Goal: Task Accomplishment & Management: Use online tool/utility

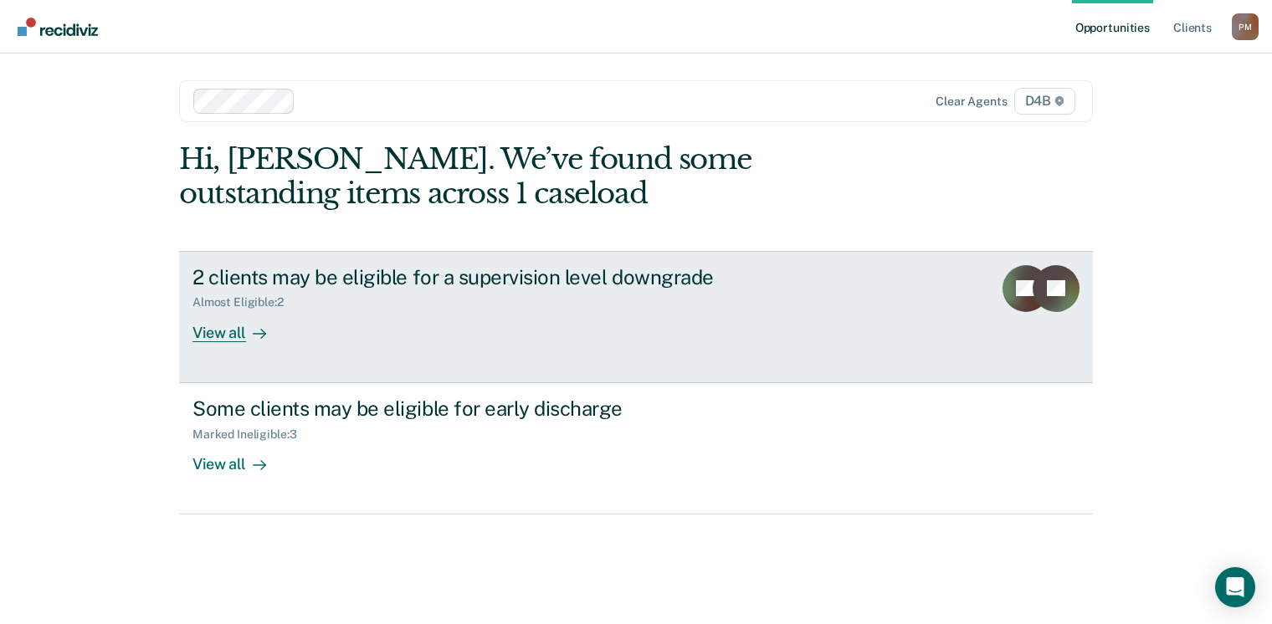
click at [240, 334] on div "View all" at bounding box center [239, 326] width 94 height 33
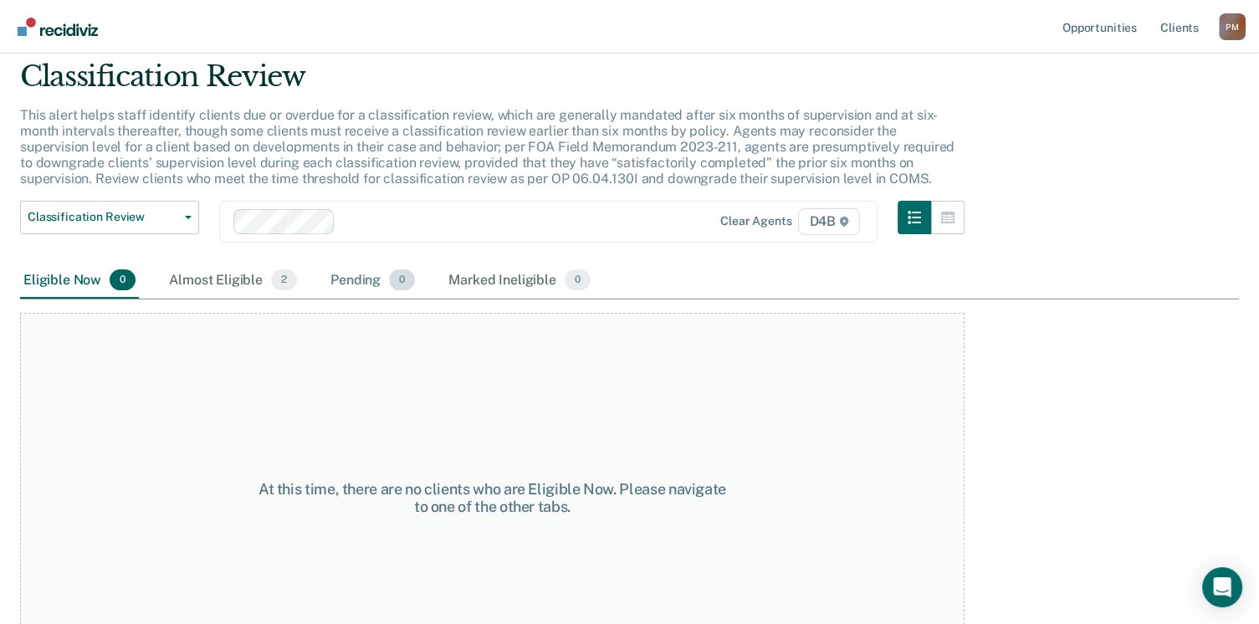
scroll to position [113, 0]
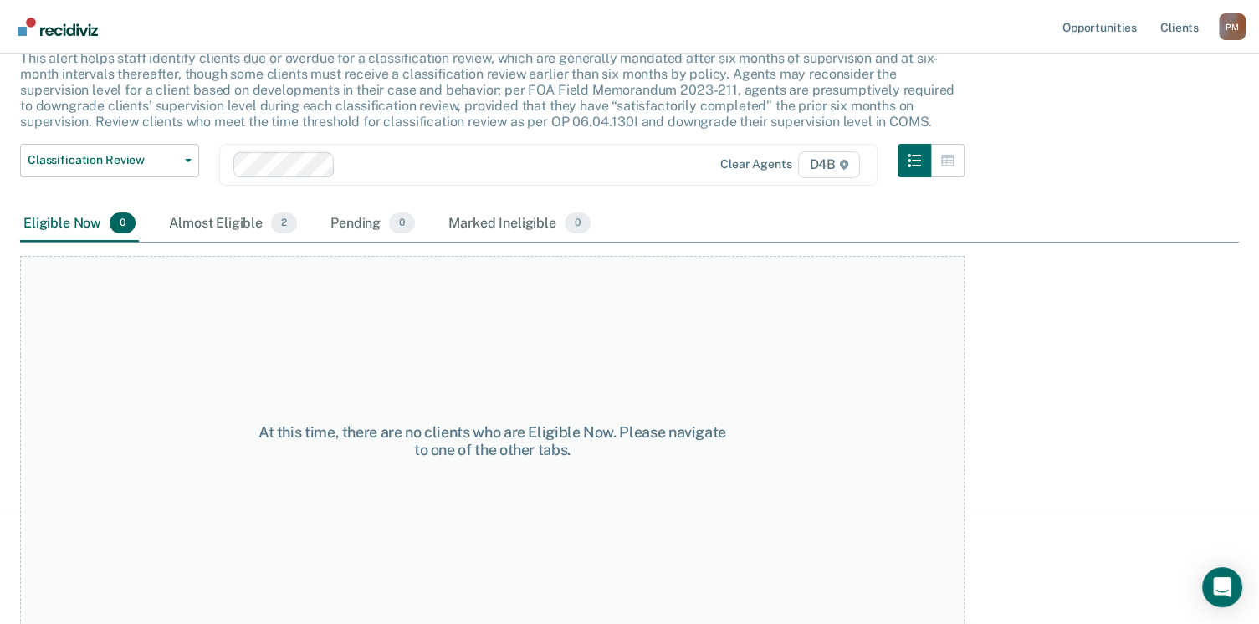
click at [197, 223] on div "Almost Eligible 2" at bounding box center [233, 224] width 135 height 37
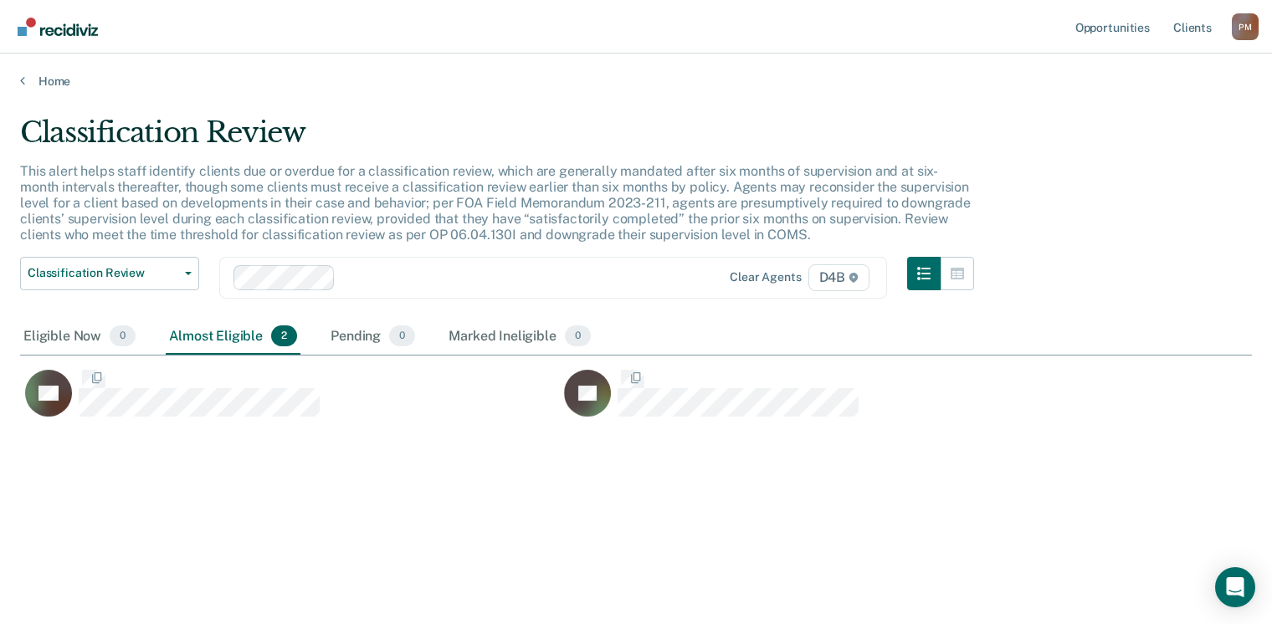
scroll to position [370, 1218]
click at [54, 86] on link "Home" at bounding box center [636, 81] width 1232 height 15
